Goal: Task Accomplishment & Management: Complete application form

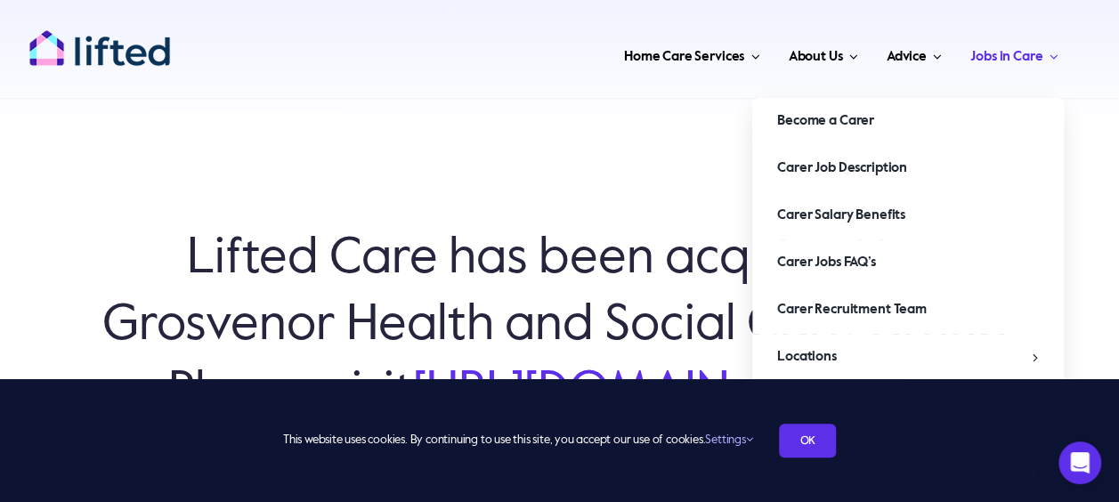
click at [1044, 52] on span "Main Menu" at bounding box center [1049, 56] width 15 height 13
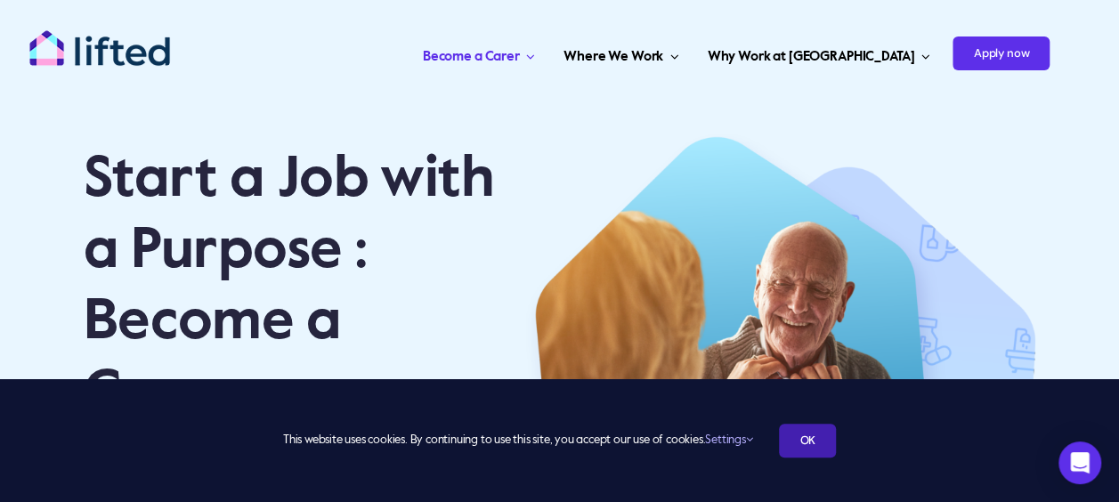
click at [824, 426] on link "OK" at bounding box center [807, 441] width 57 height 34
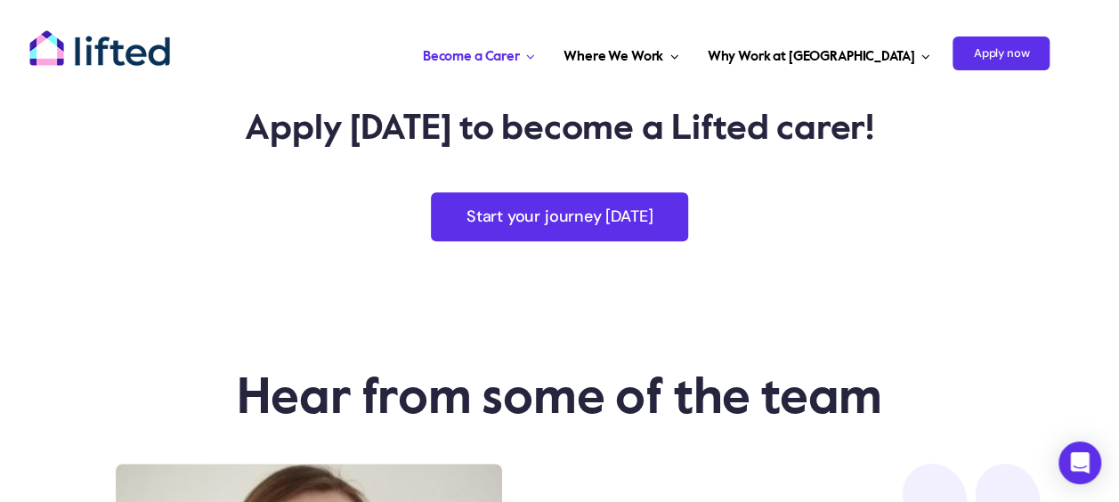
scroll to position [3739, 0]
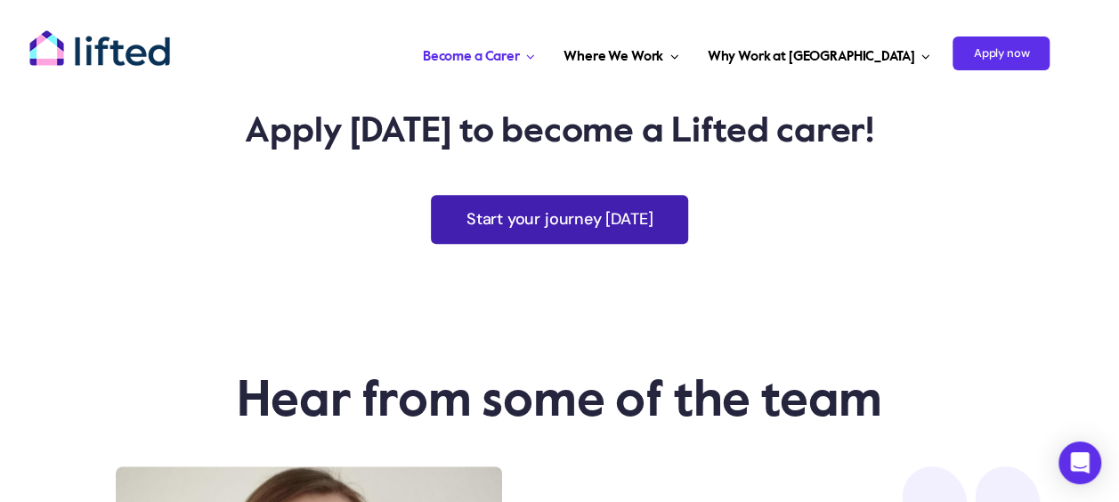
click at [616, 229] on span "Start your journey today" at bounding box center [559, 219] width 187 height 19
